Goal: Check status: Check status

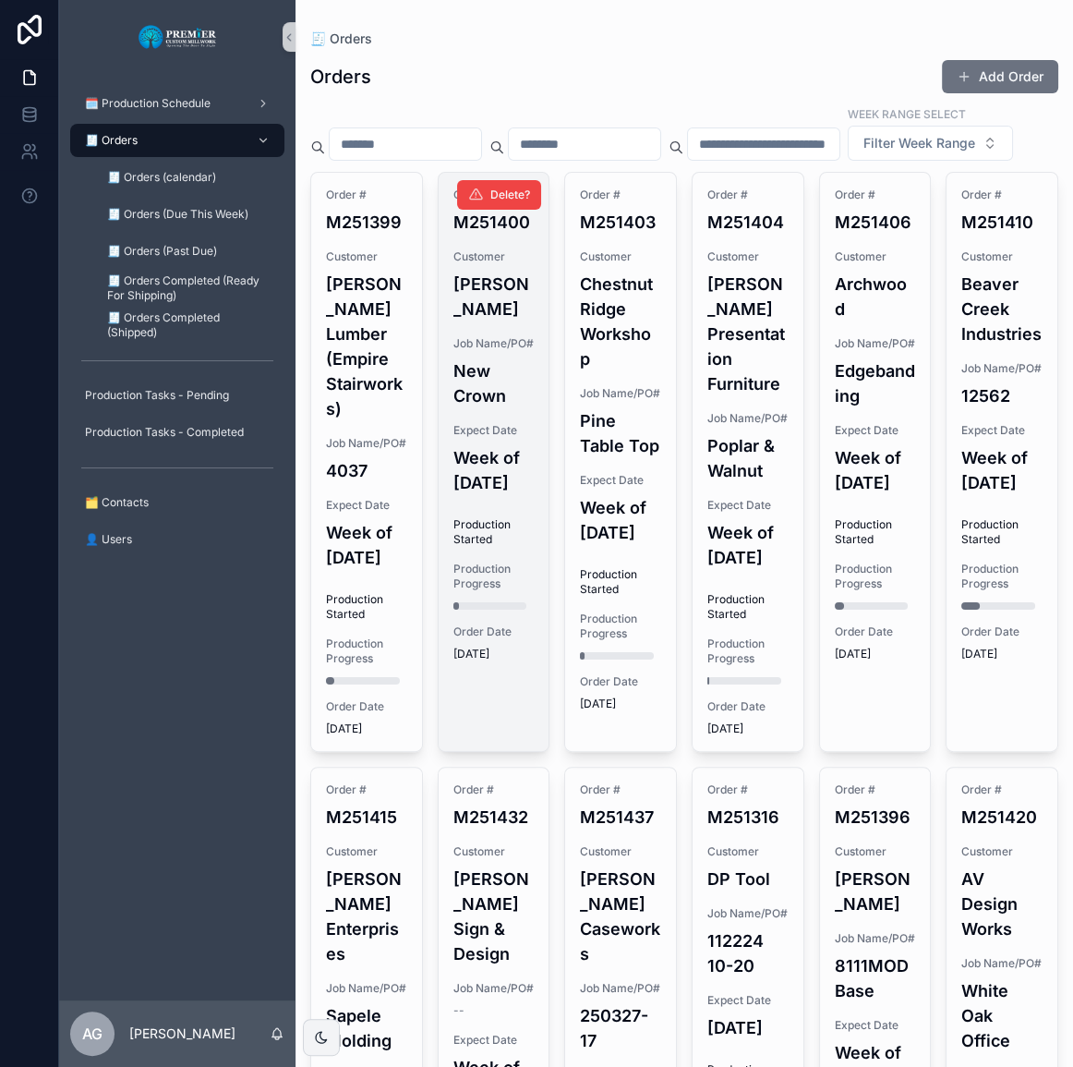
click at [441, 385] on div "Order # M251400 Customer [PERSON_NAME] Job Name/PO# New Crown Expect Date Week …" at bounding box center [494, 424] width 111 height 503
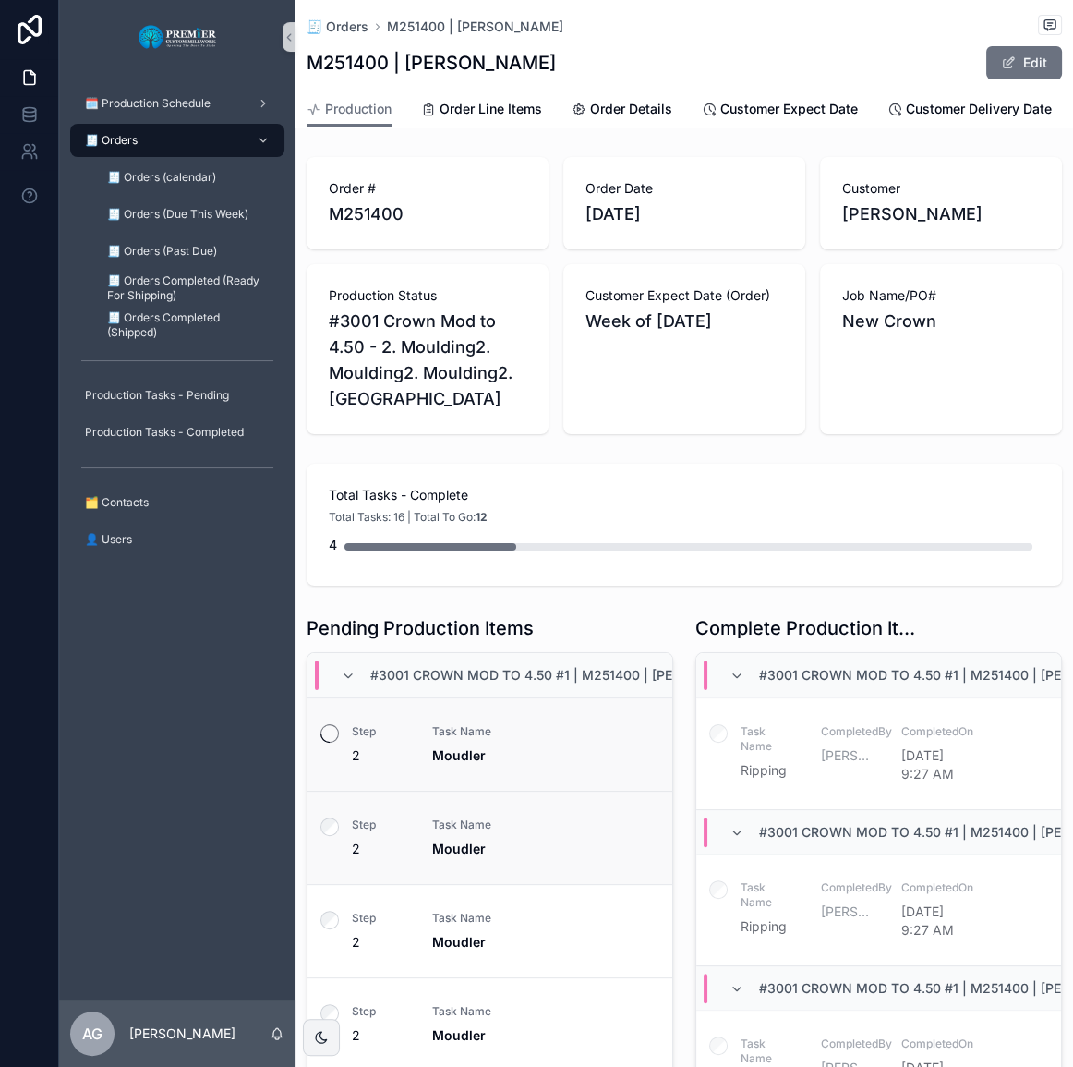
drag, startPoint x: 333, startPoint y: 830, endPoint x: 345, endPoint y: 820, distance: 15.2
click at [335, 830] on label "scrollable content" at bounding box center [330, 829] width 18 height 23
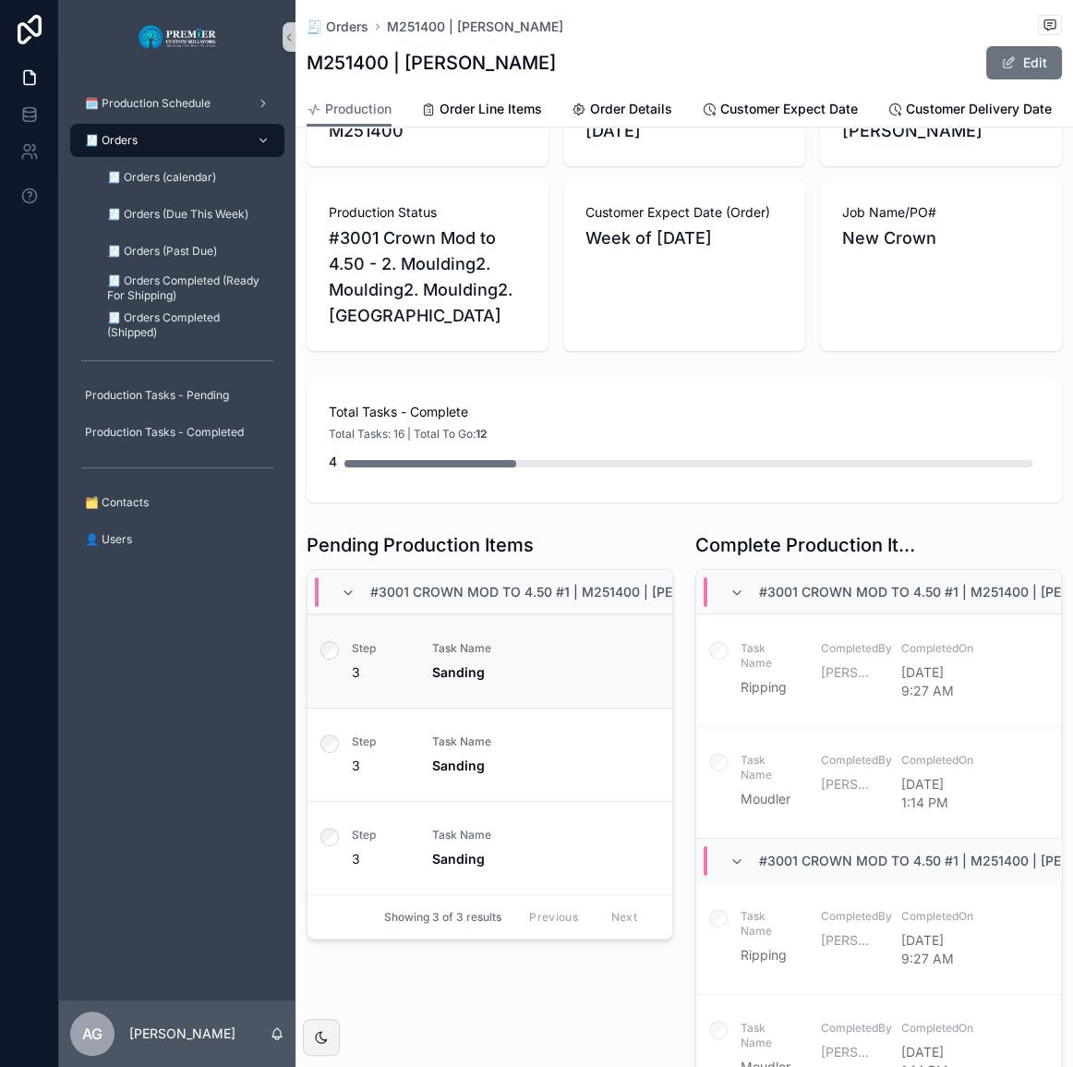
click at [330, 664] on label "scrollable content" at bounding box center [330, 652] width 18 height 23
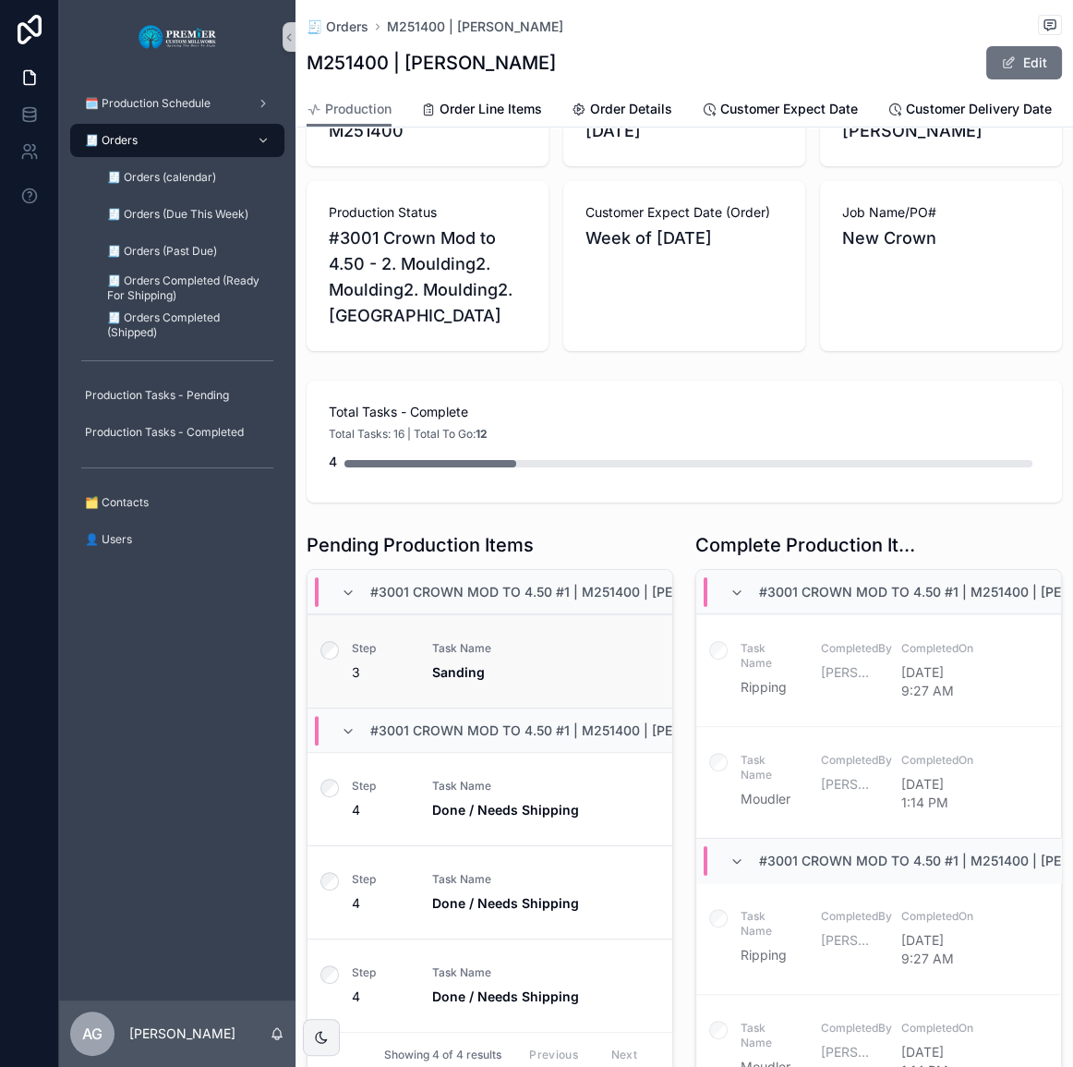
click at [323, 664] on label "scrollable content" at bounding box center [330, 652] width 18 height 23
click at [336, 988] on label "scrollable content" at bounding box center [330, 976] width 18 height 23
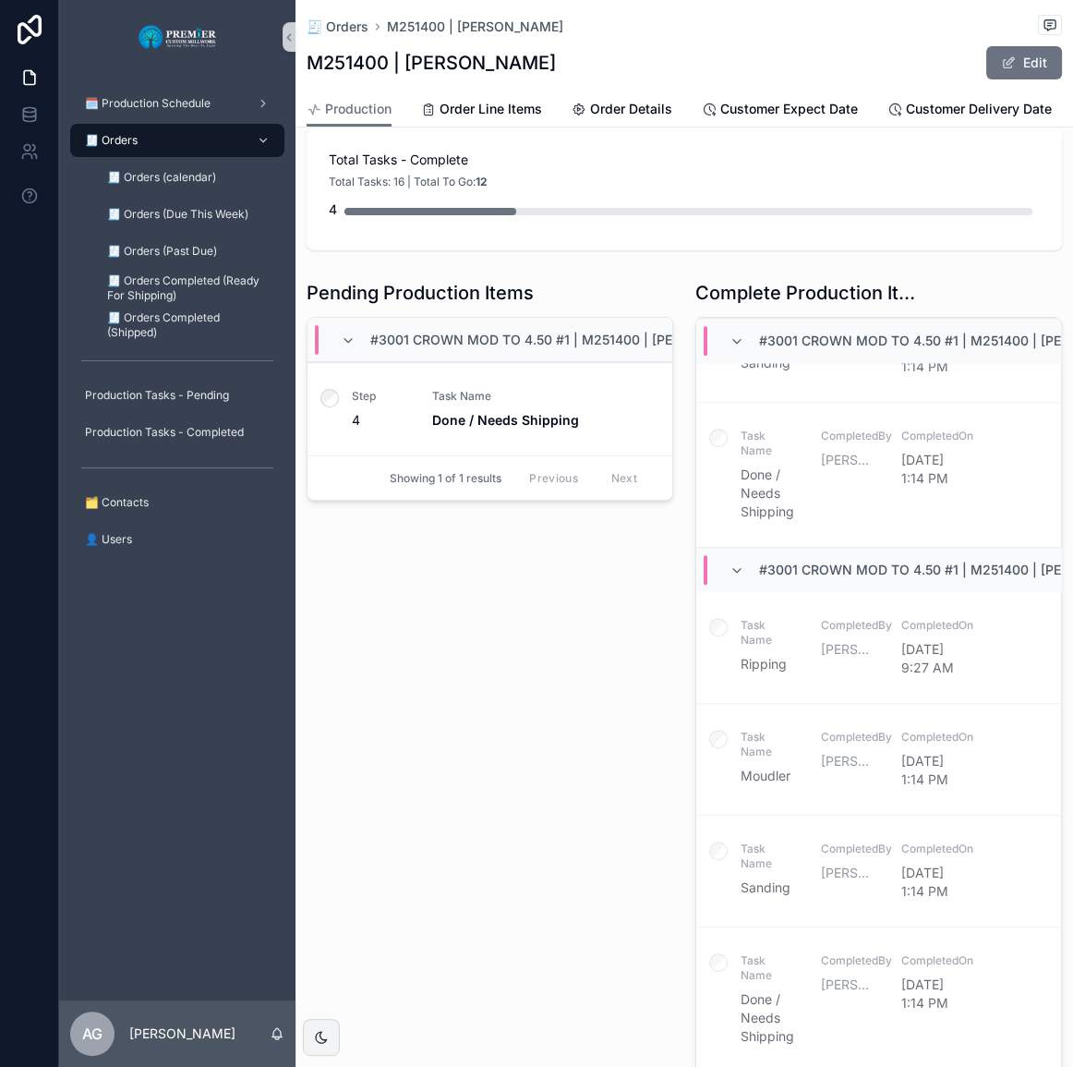
scroll to position [1474, 0]
click at [297, 401] on div "Pending Production Items #3001 Crown Mod to 4.50 #1 | M251400 | [PERSON_NAME] |…" at bounding box center [490, 699] width 389 height 852
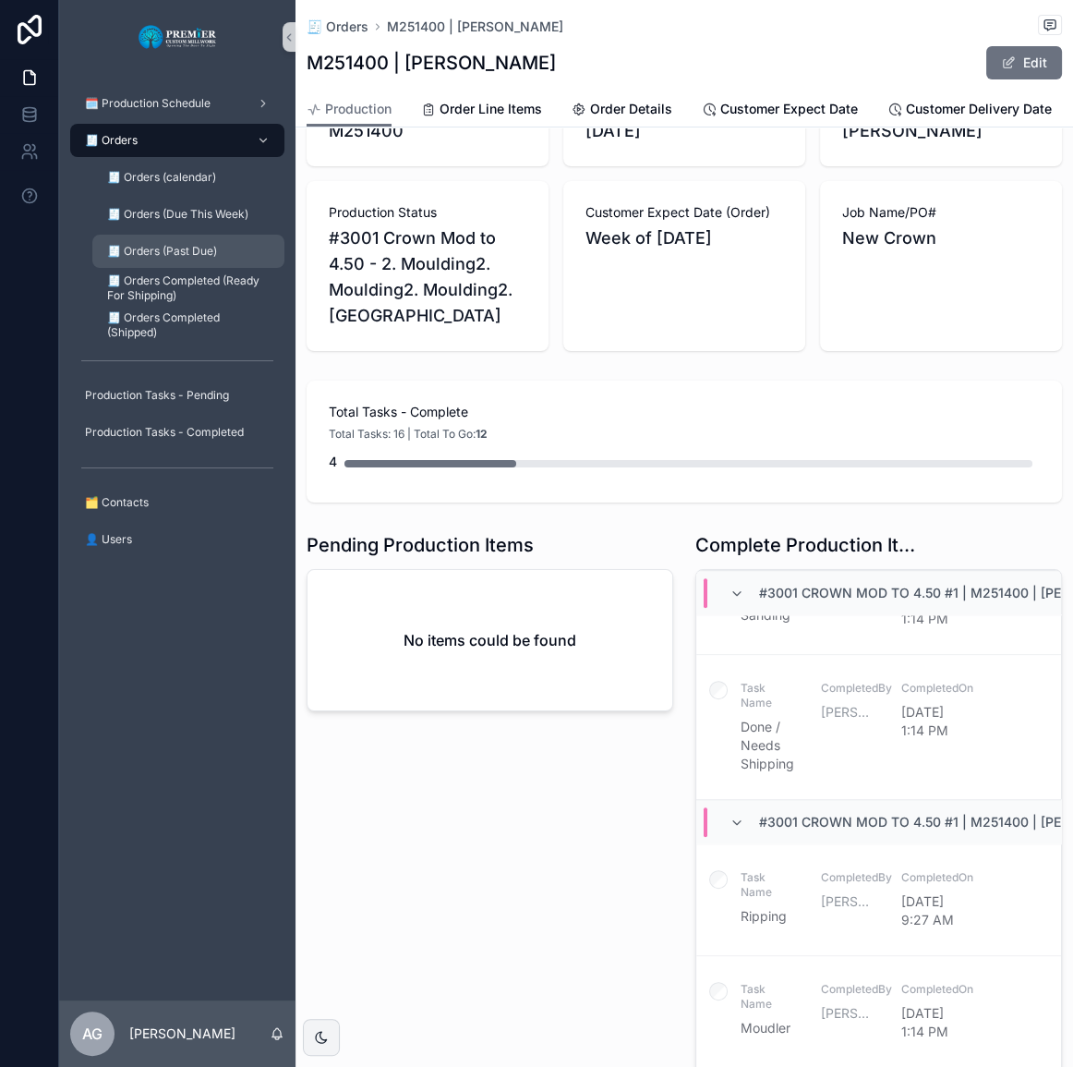
scroll to position [83, 0]
click at [142, 143] on div "🧾 Orders" at bounding box center [177, 141] width 192 height 30
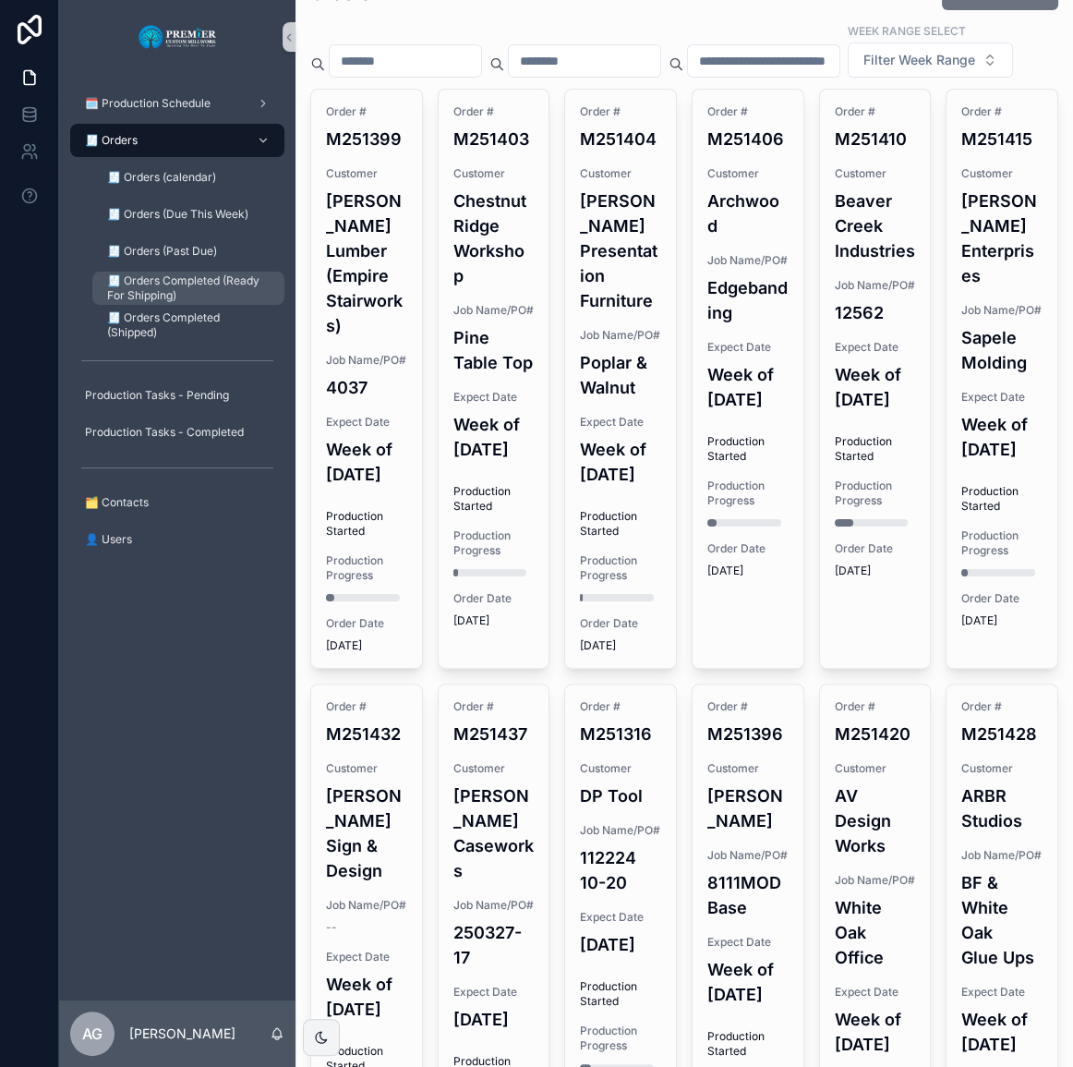
click at [203, 302] on span "🧾 Orders Completed (Ready For Shipping)" at bounding box center [186, 288] width 159 height 30
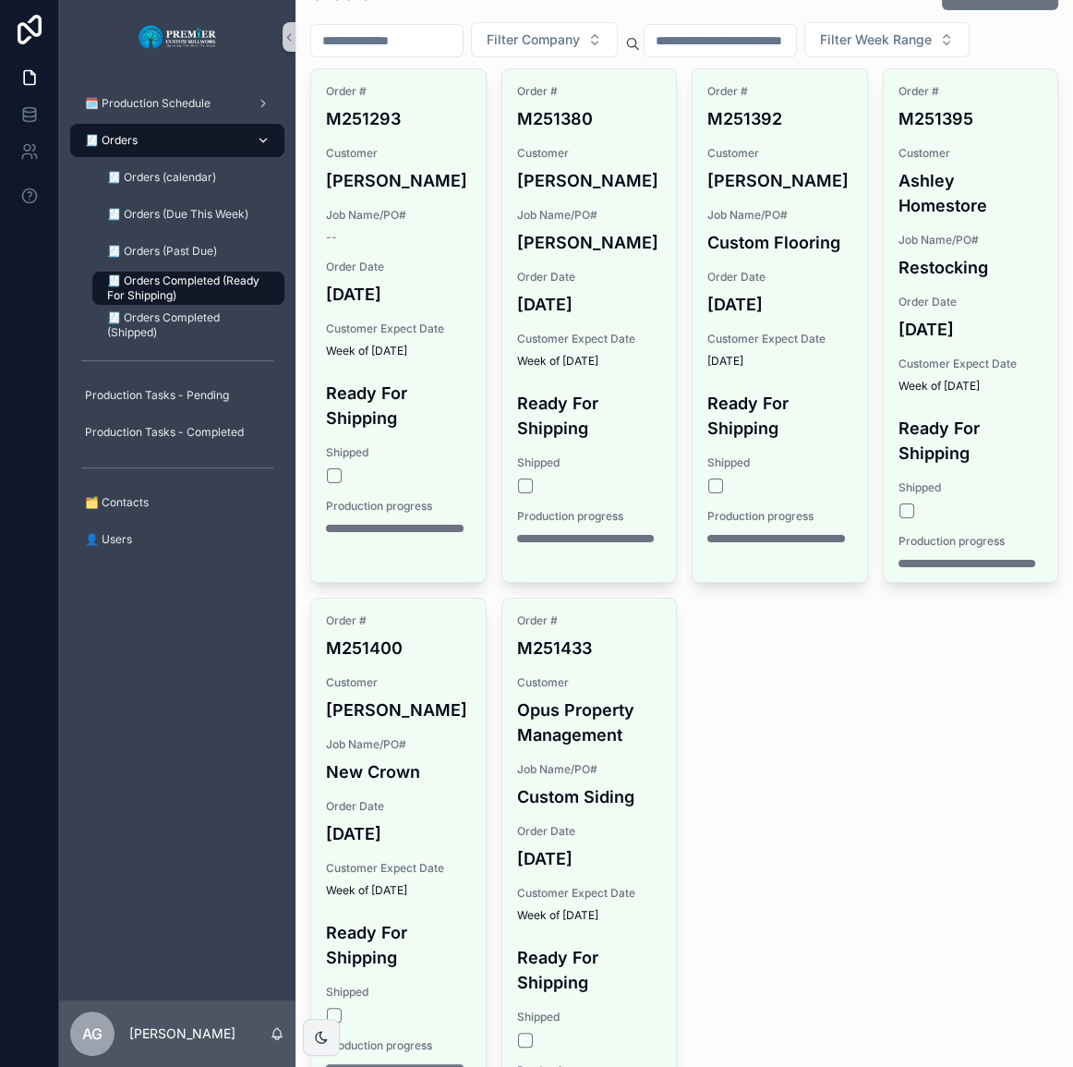
click at [214, 139] on div "🧾 Orders" at bounding box center [177, 141] width 192 height 30
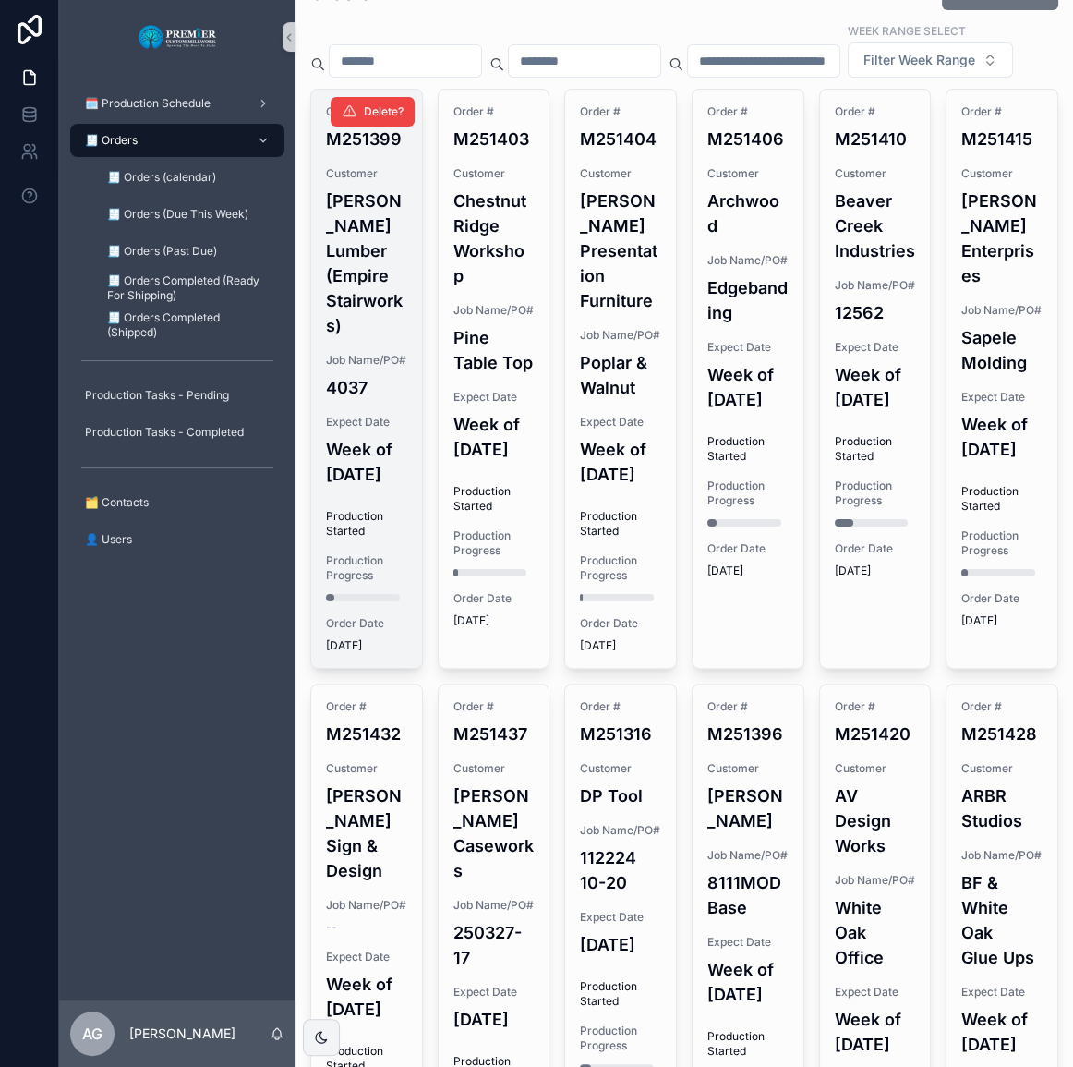
click at [344, 338] on h4 "[PERSON_NAME] Lumber (Empire Stairworks)" at bounding box center [366, 263] width 81 height 150
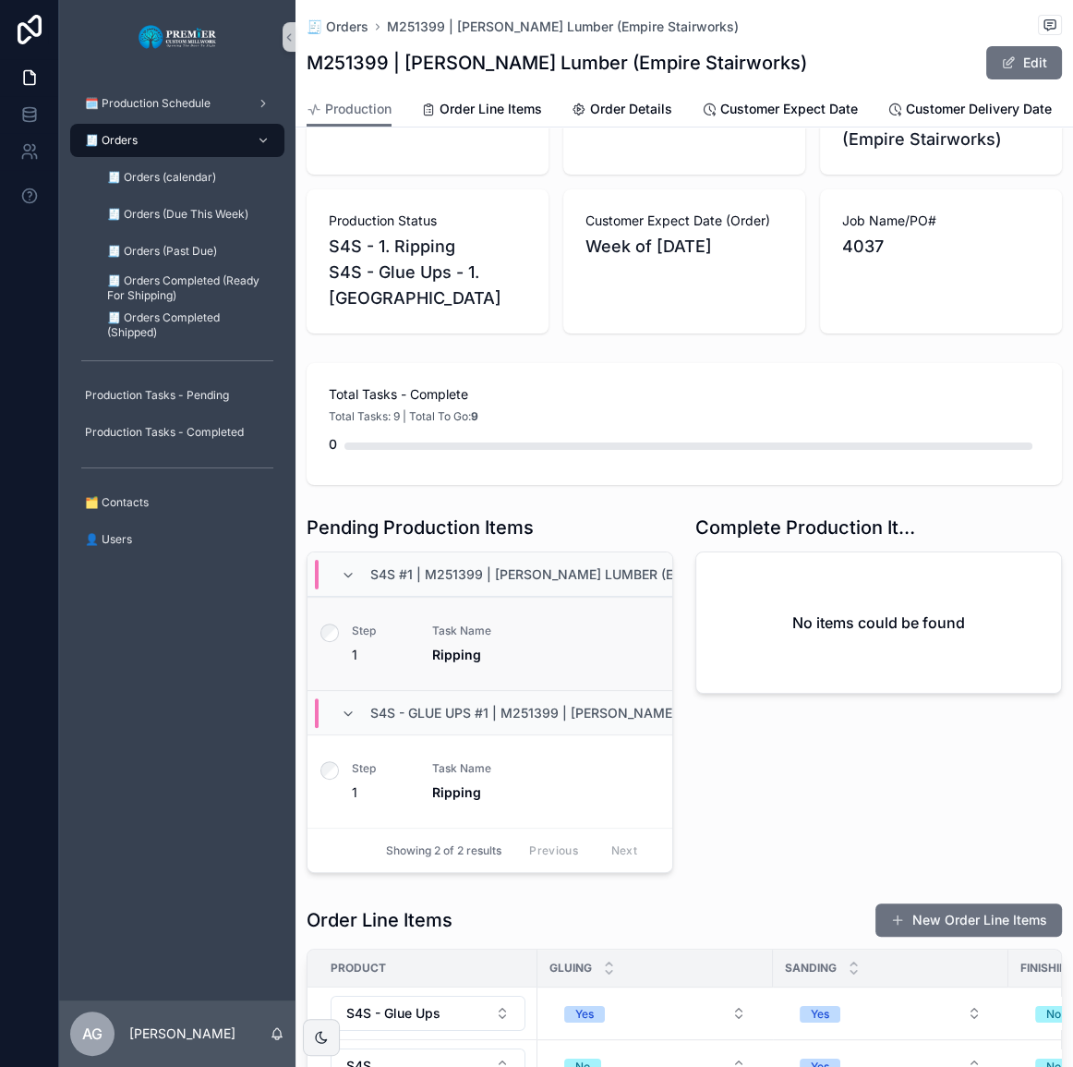
scroll to position [167, 0]
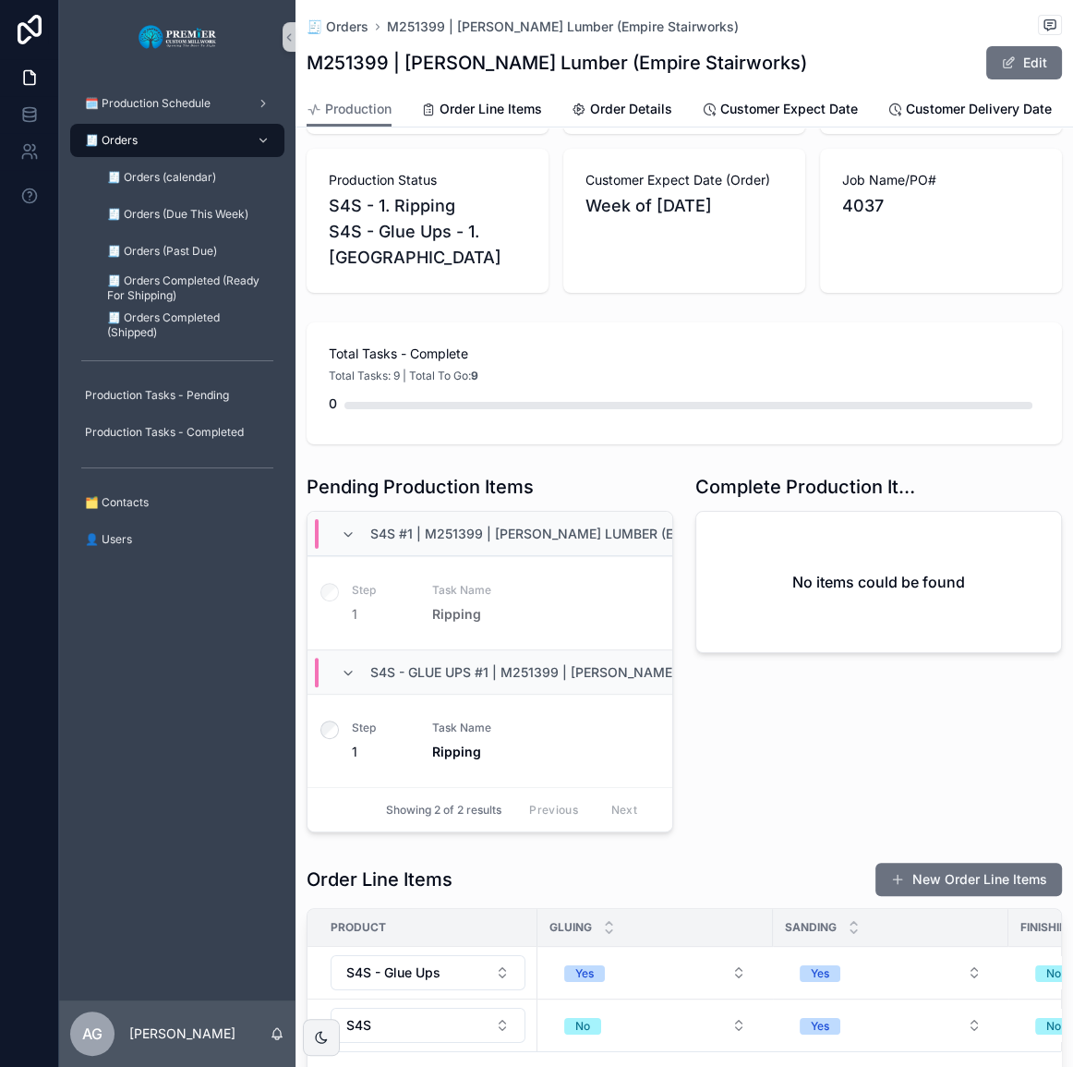
click at [711, 778] on div "Complete Production Items No items could be found" at bounding box center [878, 652] width 389 height 373
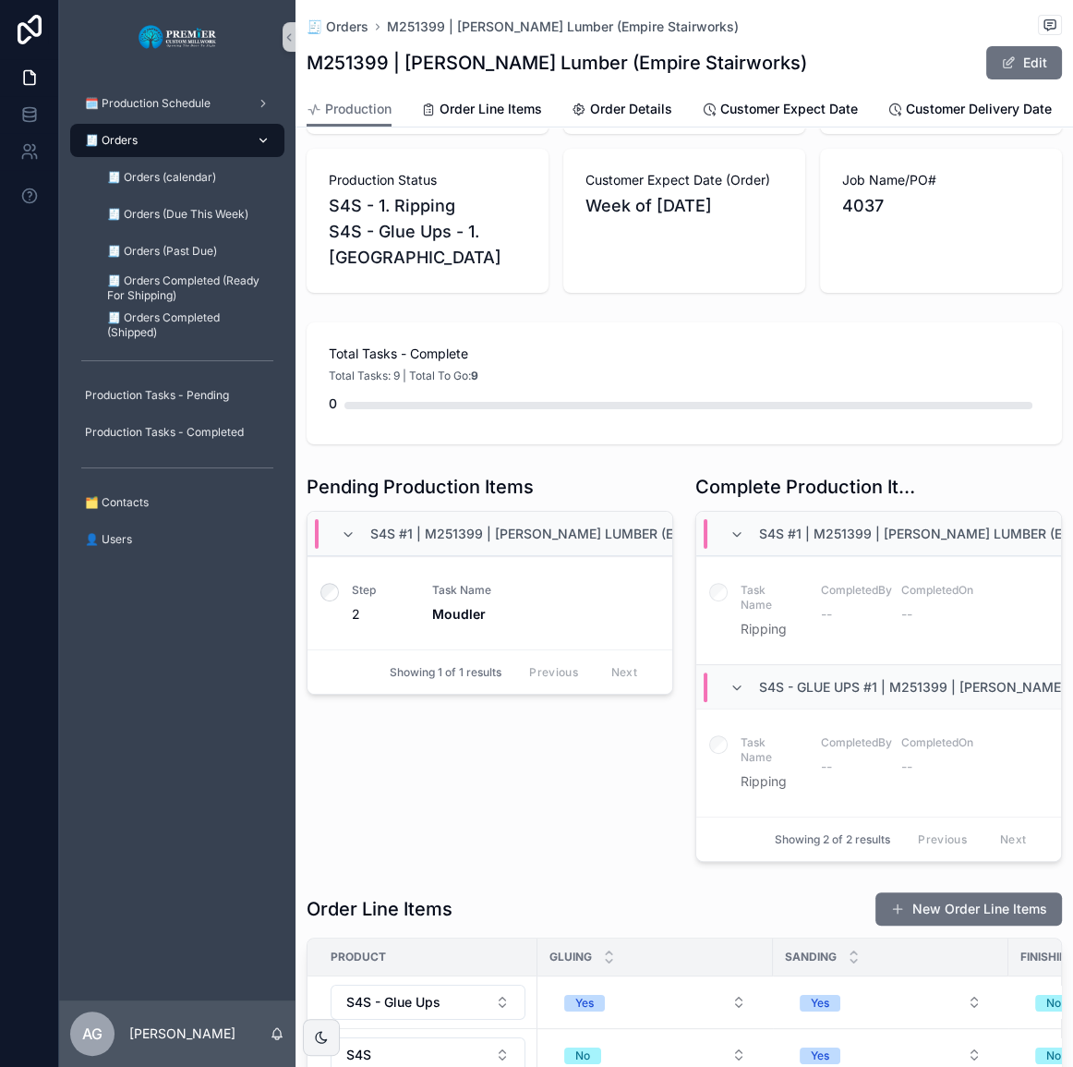
click at [215, 145] on div "🧾 Orders" at bounding box center [177, 141] width 192 height 30
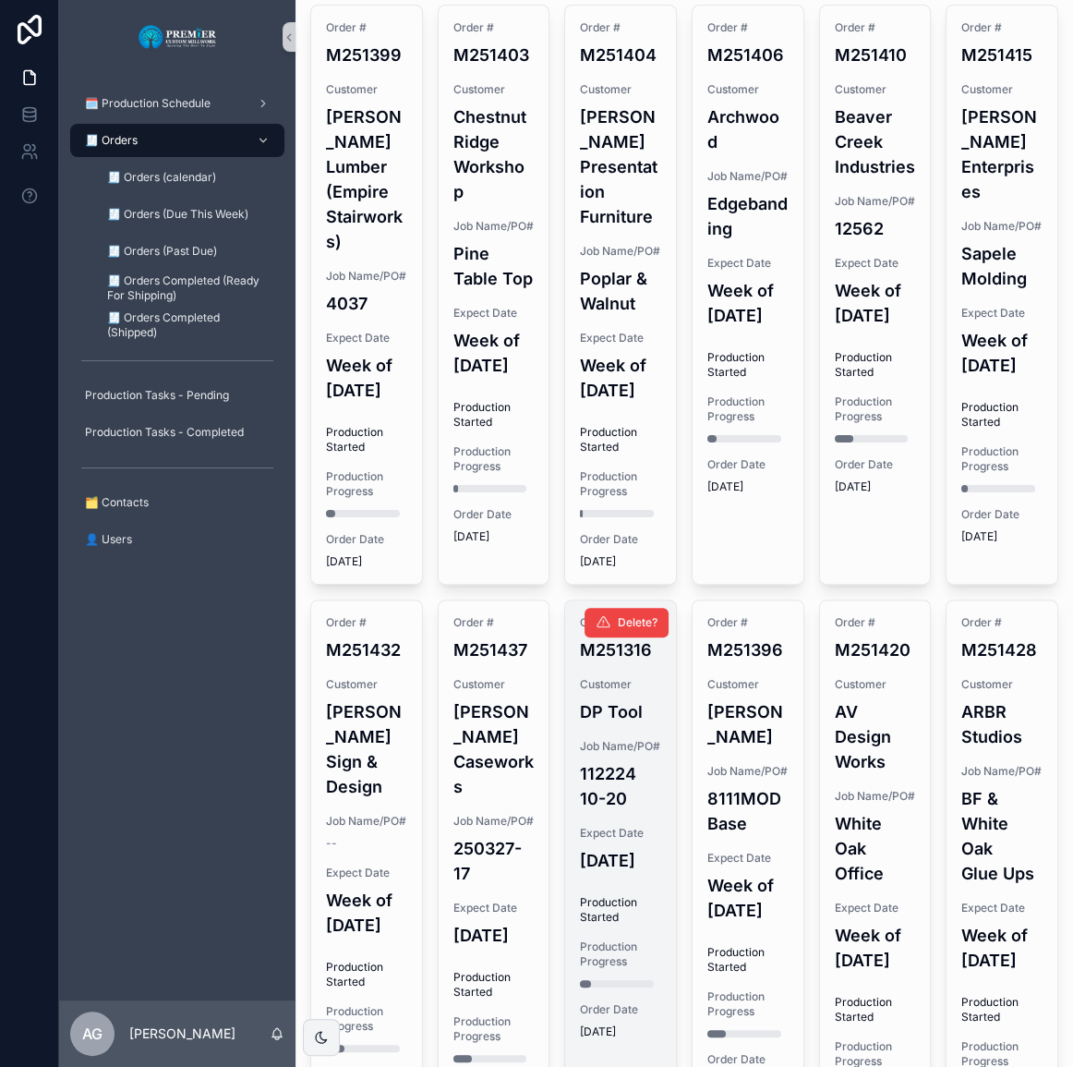
click at [639, 913] on div "Order # M251316 Customer DP Tool Job Name/PO# 112224 10-20 Expect Date [DATE] P…" at bounding box center [620, 827] width 111 height 454
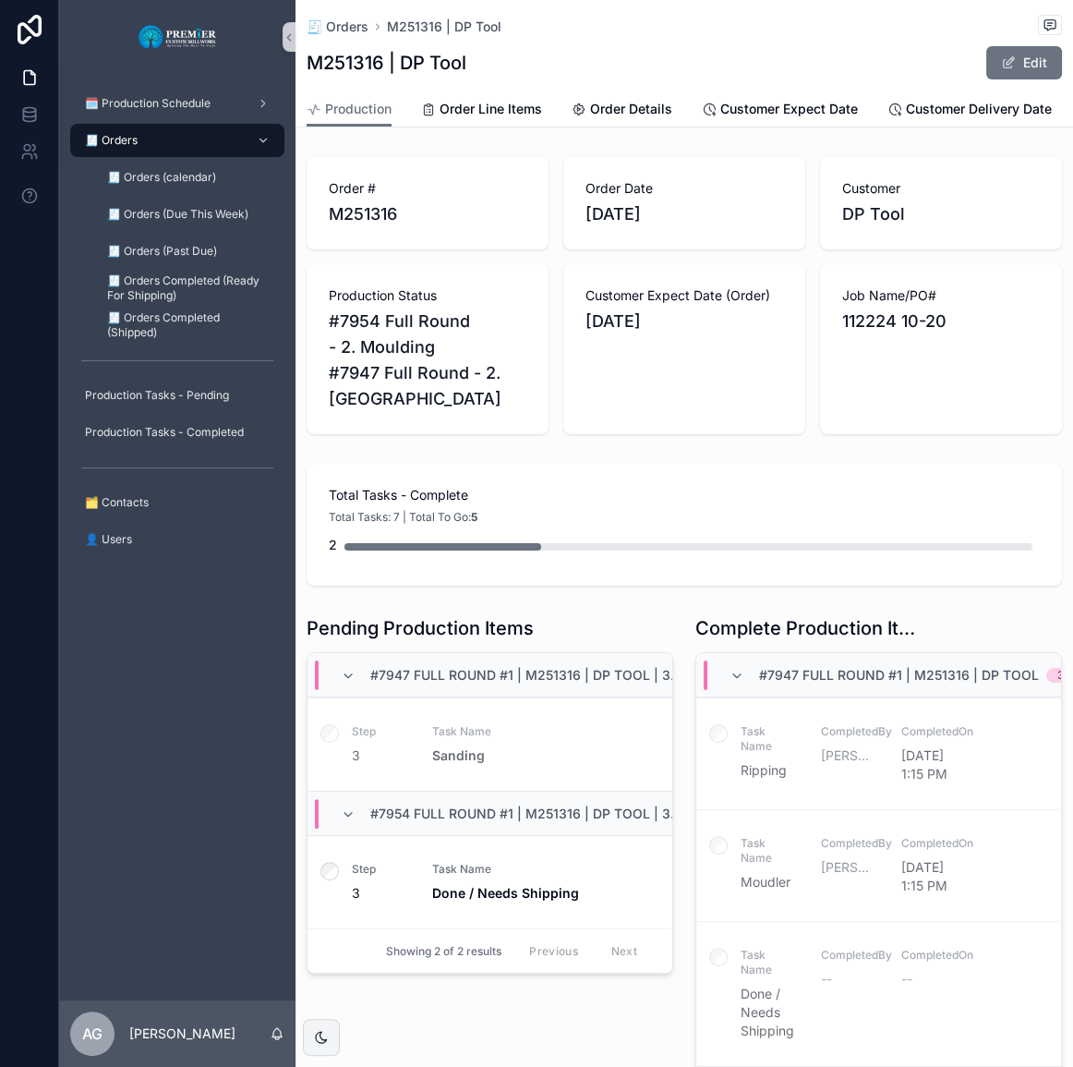
click at [339, 884] on div "scrollable content" at bounding box center [330, 882] width 44 height 92
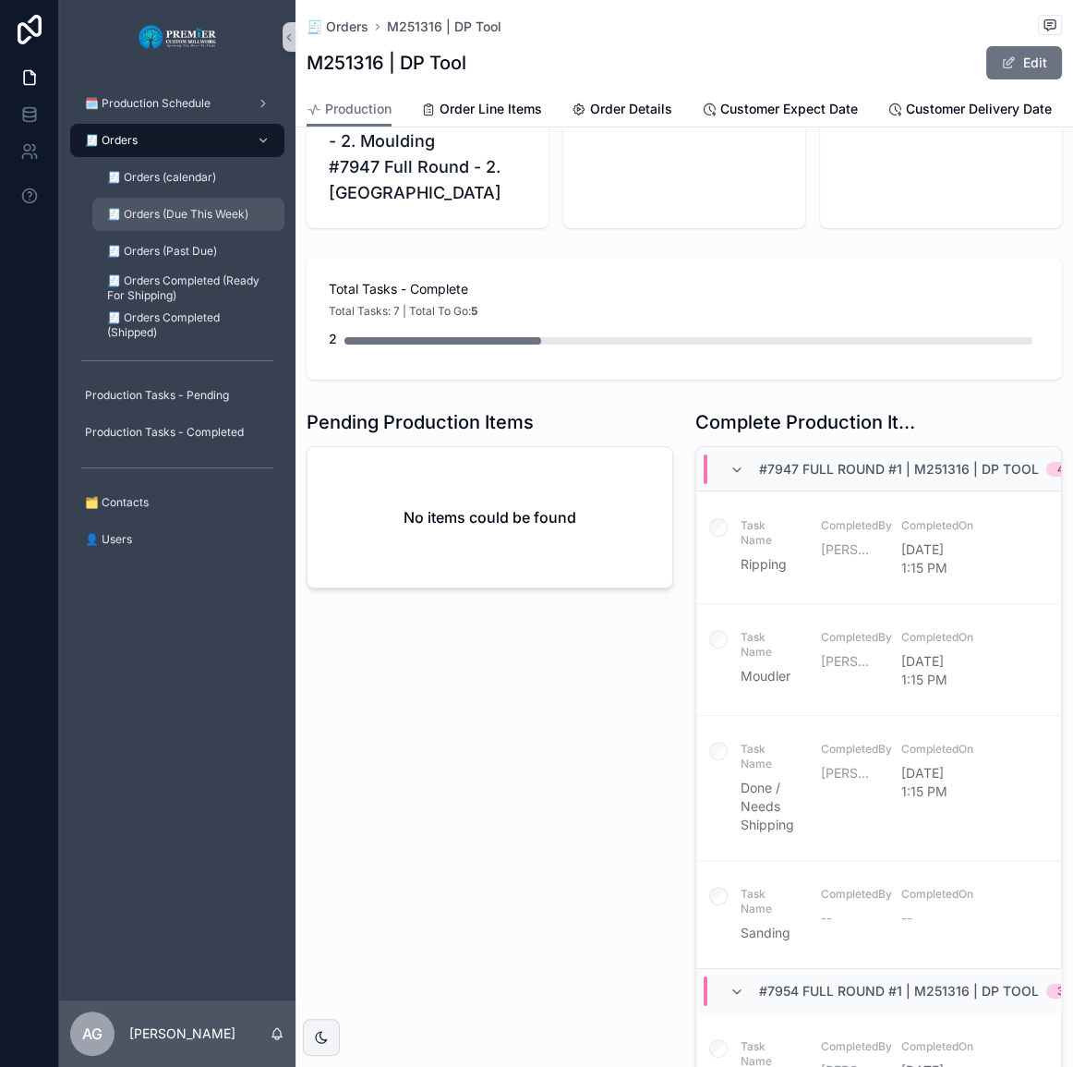
scroll to position [167, 0]
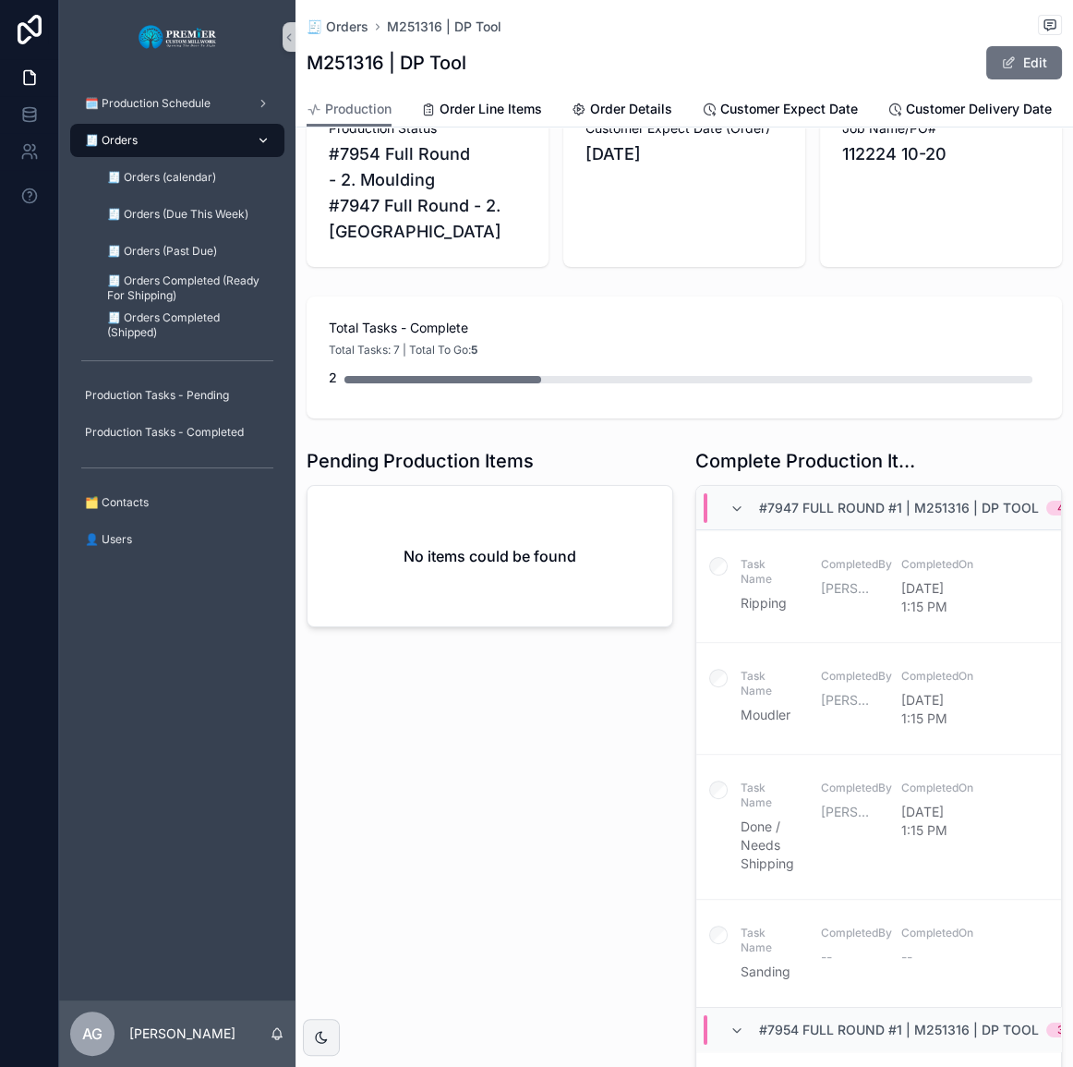
click at [199, 129] on div "🧾 Orders" at bounding box center [177, 141] width 192 height 30
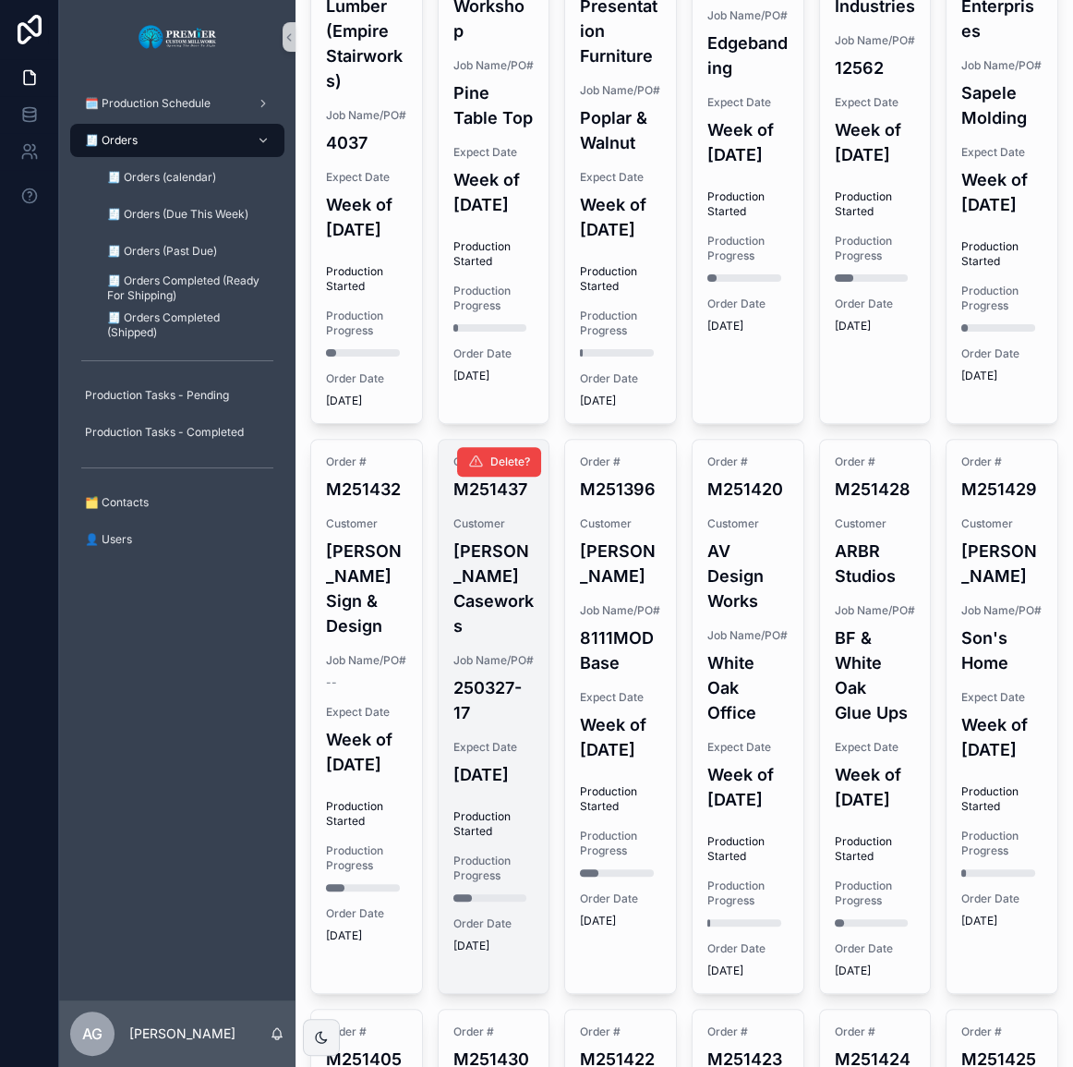
scroll to position [419, 0]
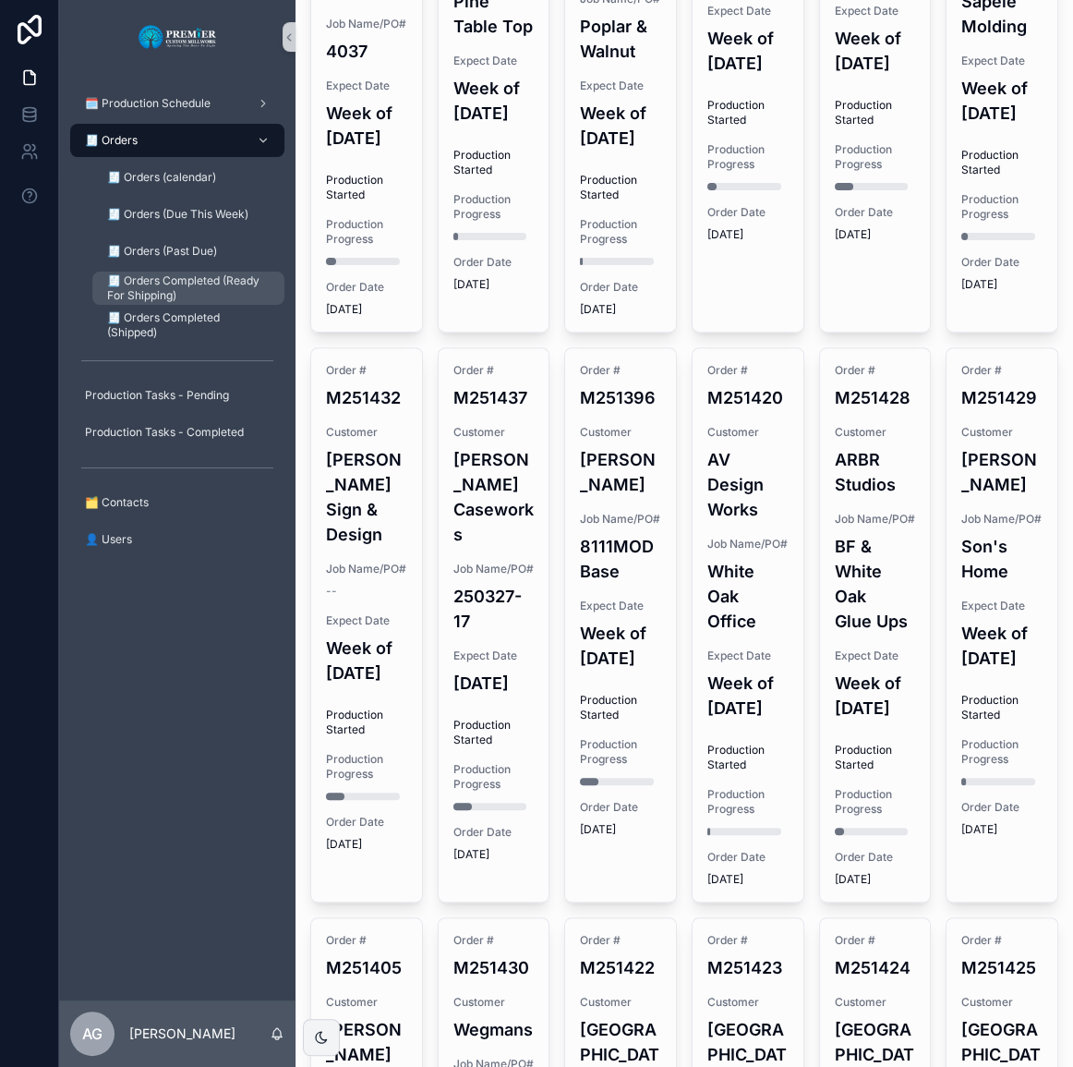
click at [161, 272] on link "🧾 Orders Completed (Ready For Shipping)" at bounding box center [188, 288] width 192 height 33
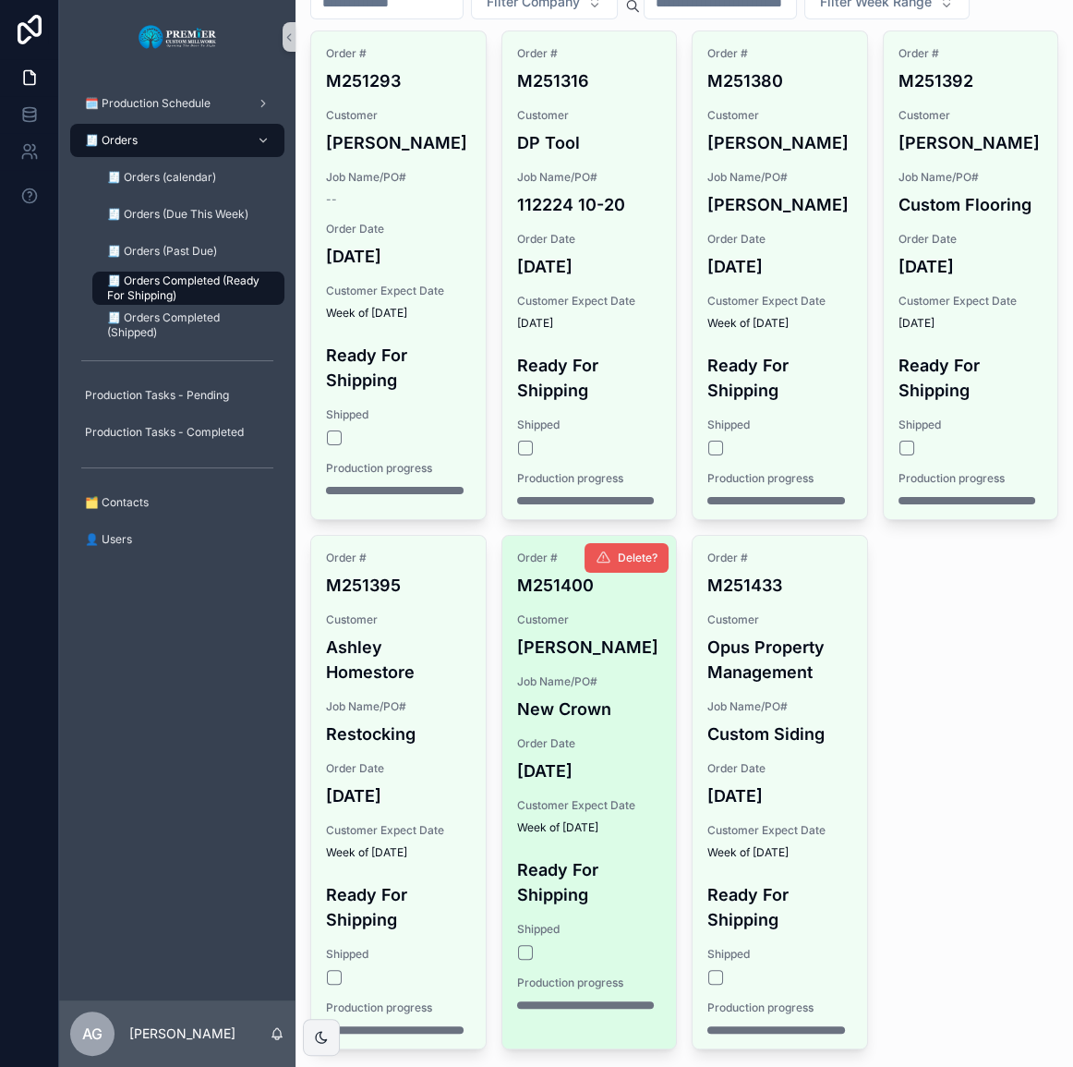
scroll to position [120, 0]
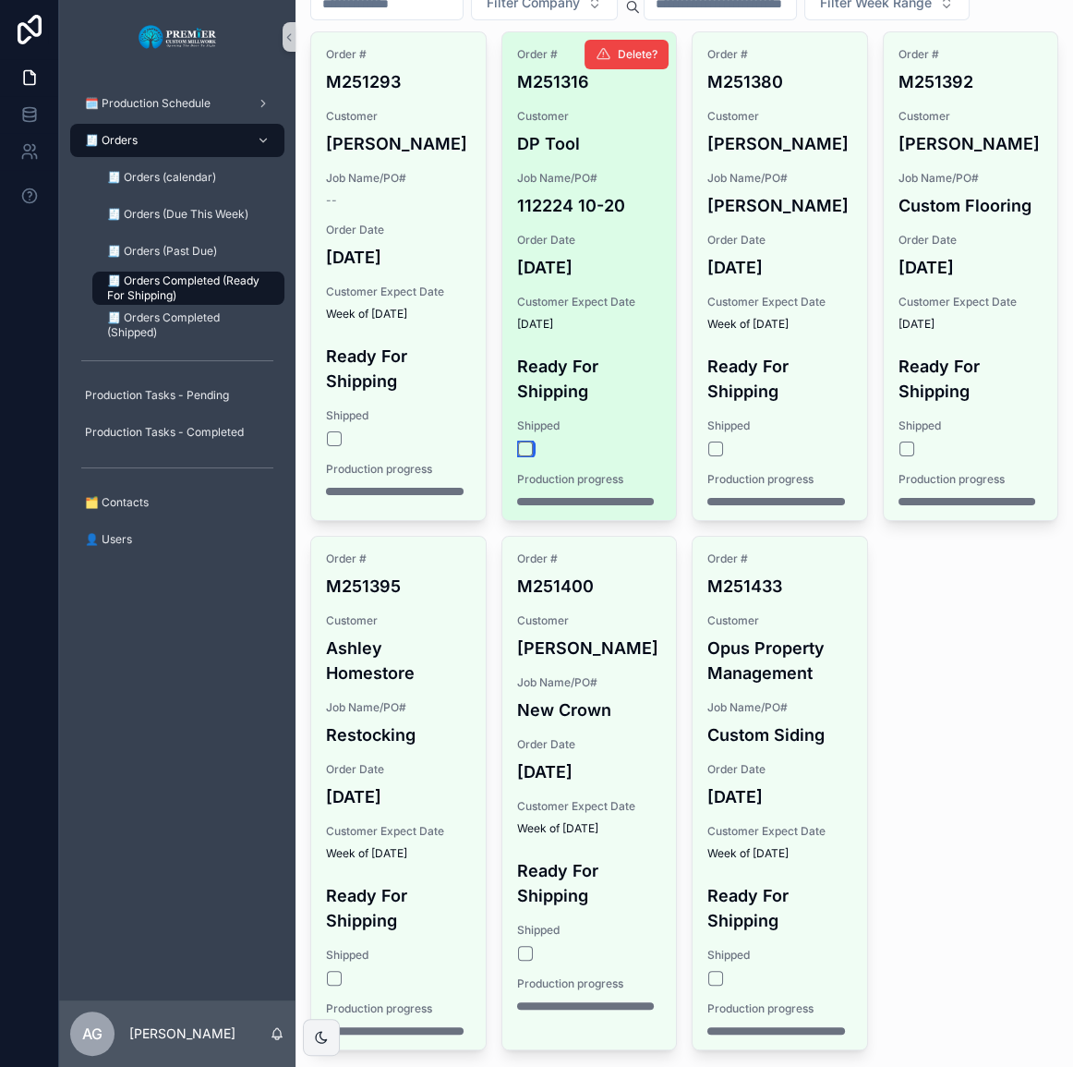
click at [518, 456] on button "scrollable content" at bounding box center [525, 449] width 15 height 15
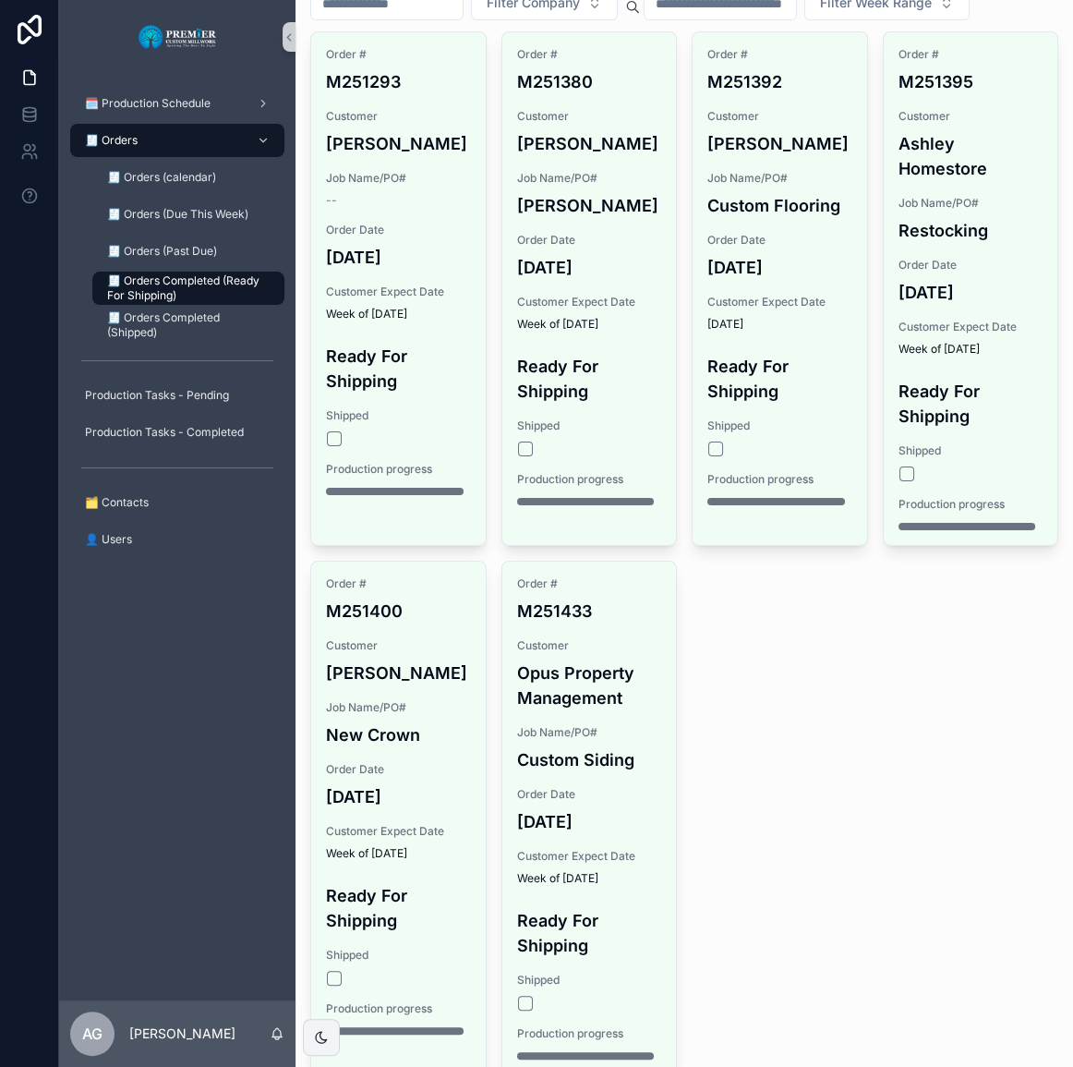
click at [837, 669] on div "Order # M251293 Customer [PERSON_NAME] Job Name/PO# -- Order Date [DATE] Custom…" at bounding box center [684, 553] width 748 height 1044
click at [156, 142] on div "🧾 Orders" at bounding box center [177, 141] width 192 height 30
